Goal: Information Seeking & Learning: Check status

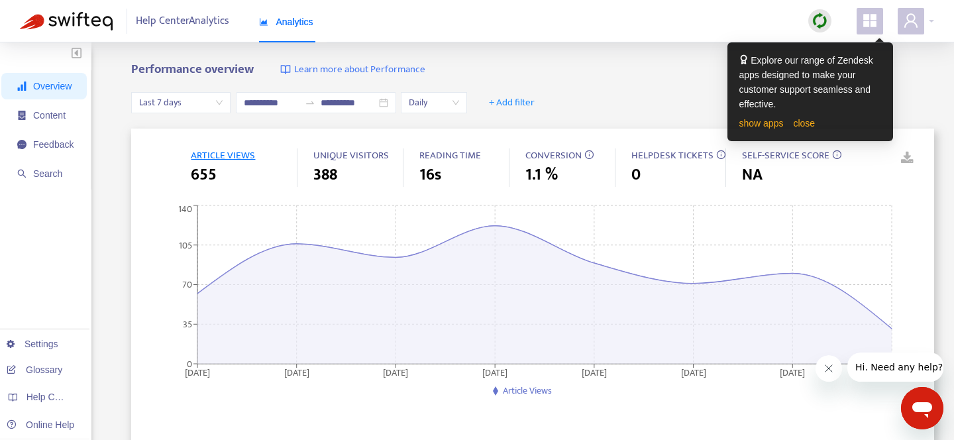
click at [417, 104] on span "Daily" at bounding box center [434, 103] width 50 height 20
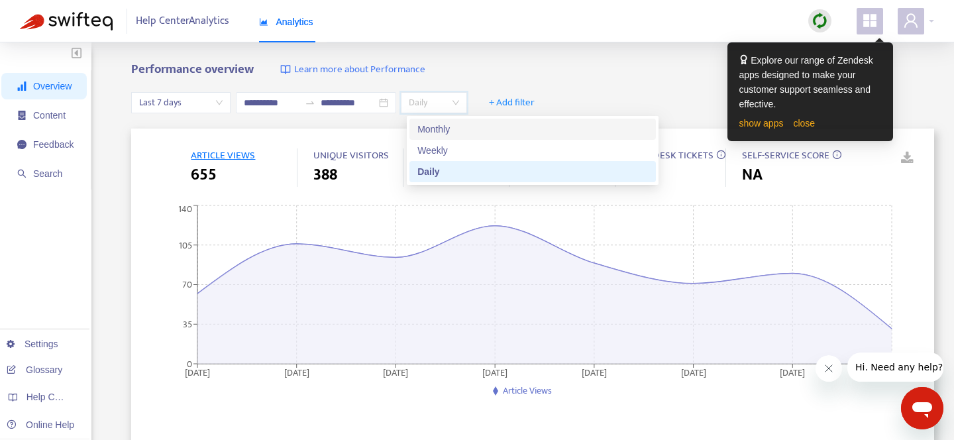
click at [438, 129] on div "Monthly" at bounding box center [532, 129] width 230 height 15
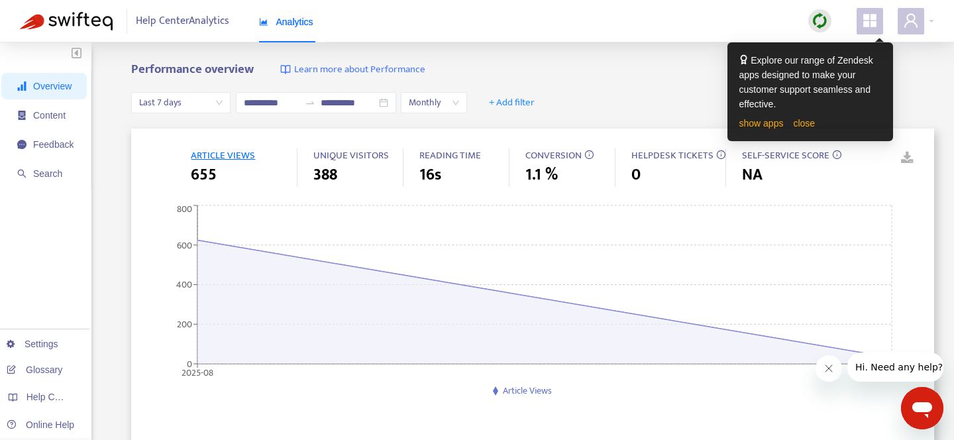
click at [562, 47] on div "**********" at bounding box center [477, 439] width 954 height 795
